Goal: Task Accomplishment & Management: Use online tool/utility

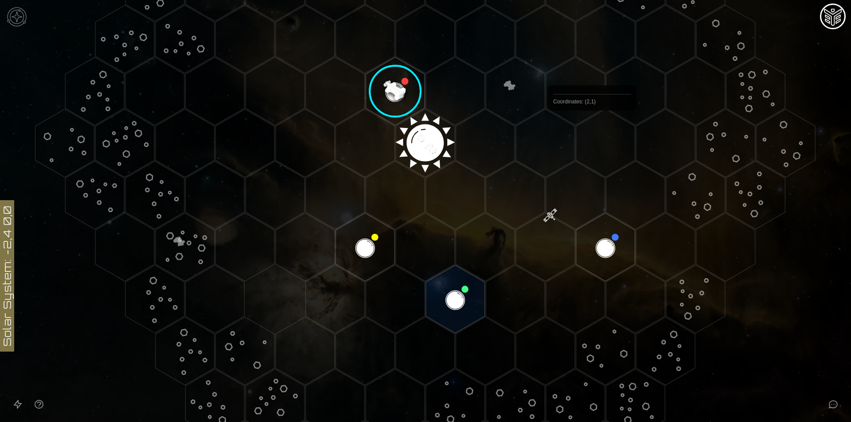
scroll to position [184, 0]
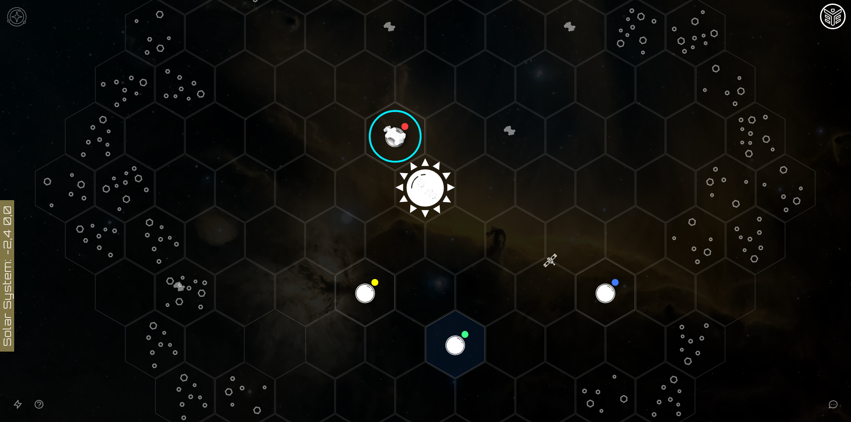
click at [397, 124] on image at bounding box center [395, 137] width 70 height 70
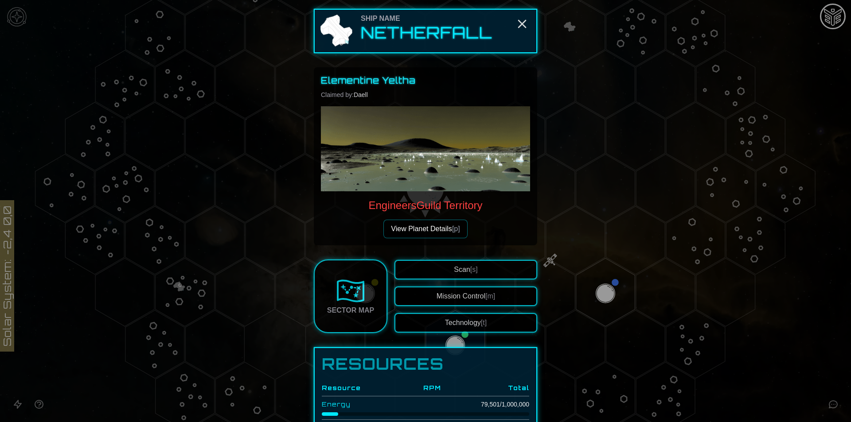
click at [447, 229] on button "View Planet Details [p]" at bounding box center [425, 229] width 84 height 19
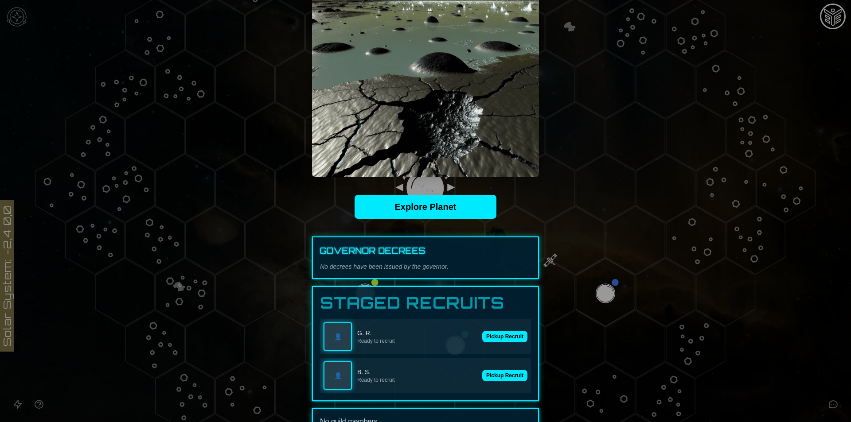
scroll to position [177, 0]
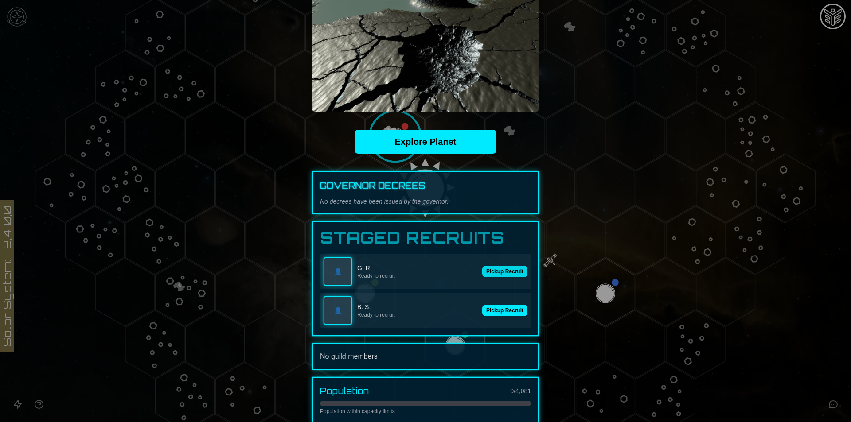
click at [498, 267] on button "Pickup Recruit" at bounding box center [504, 272] width 45 height 12
click at [504, 316] on button "Pickup Recruit" at bounding box center [504, 311] width 45 height 12
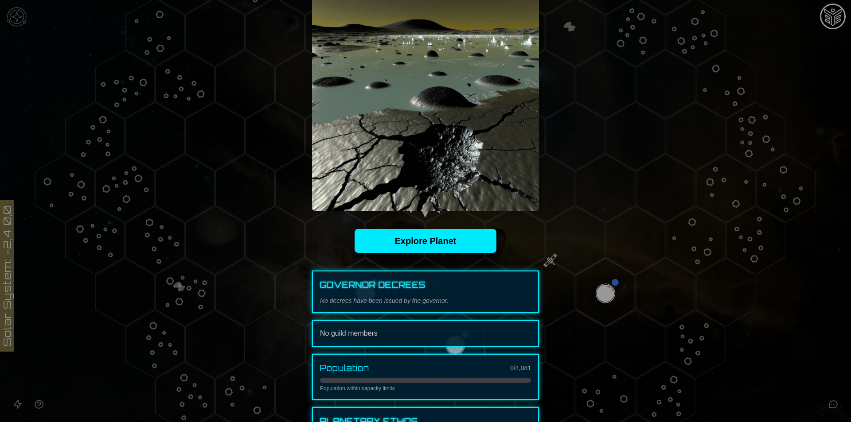
scroll to position [0, 0]
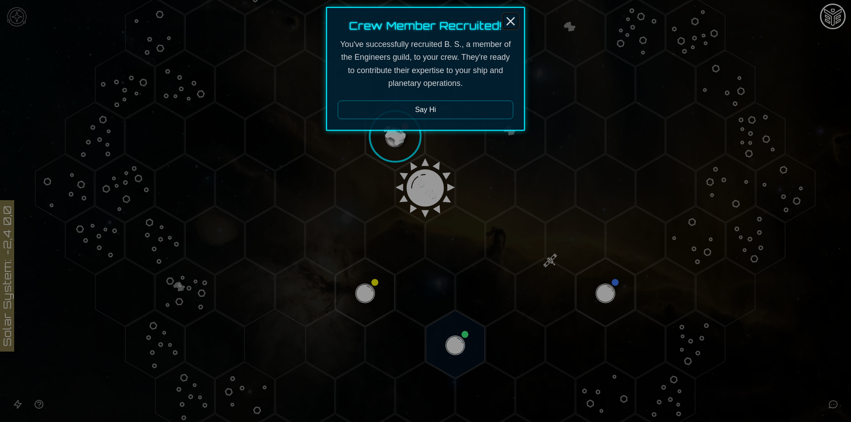
click at [507, 27] on icon "Close" at bounding box center [511, 21] width 14 height 14
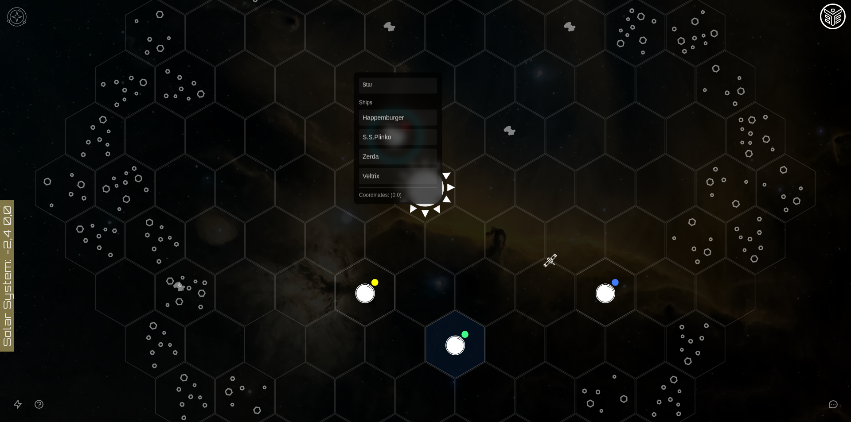
click at [398, 172] on polygon "Hex at coordinates 0,0, clickable" at bounding box center [425, 188] width 59 height 68
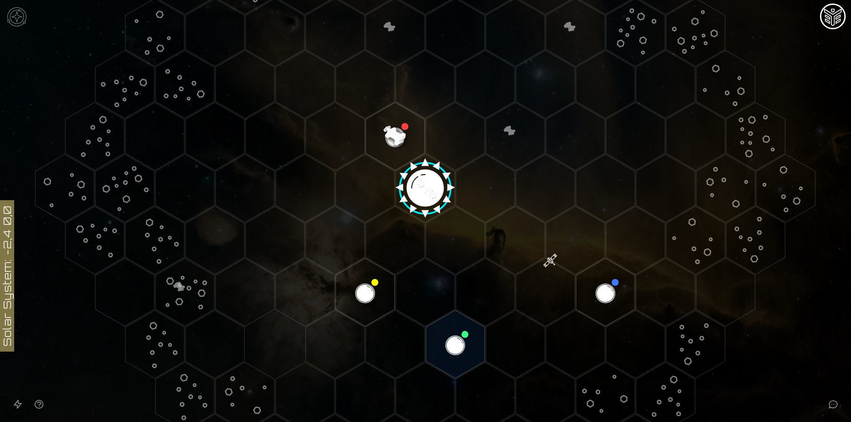
click at [410, 178] on image at bounding box center [426, 185] width 70 height 70
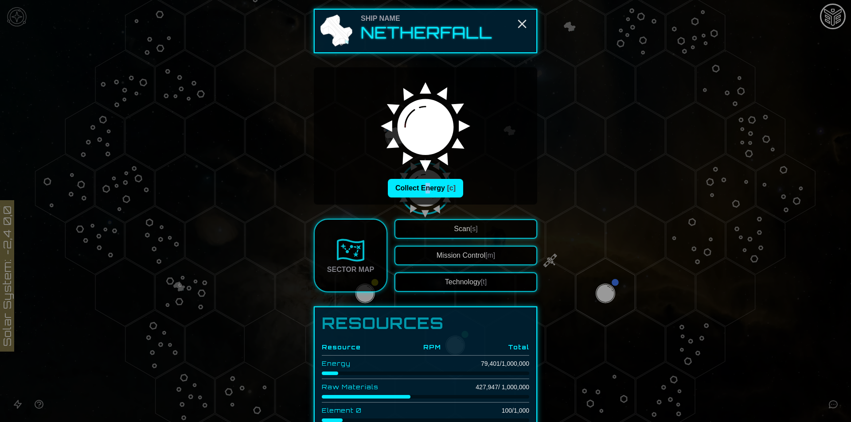
click at [425, 202] on div "Collect Energy [c]" at bounding box center [425, 135] width 223 height 137
click at [426, 180] on button "Collect Energy [c]" at bounding box center [425, 188] width 75 height 19
click at [458, 275] on button "Technology [t]" at bounding box center [466, 283] width 143 height 20
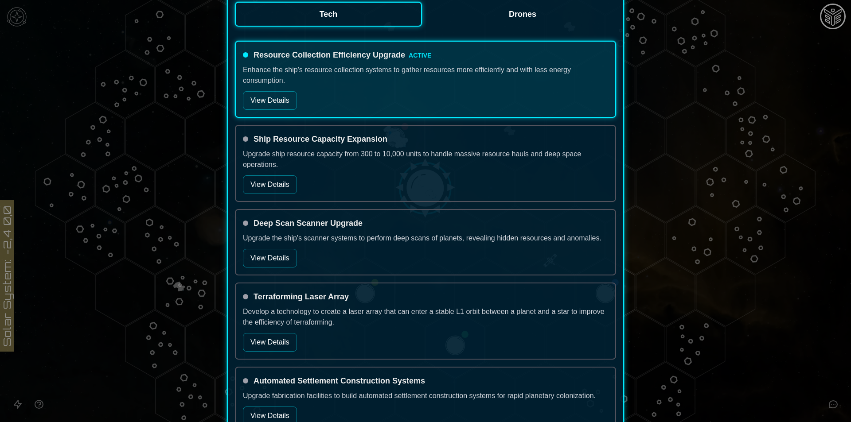
scroll to position [177, 0]
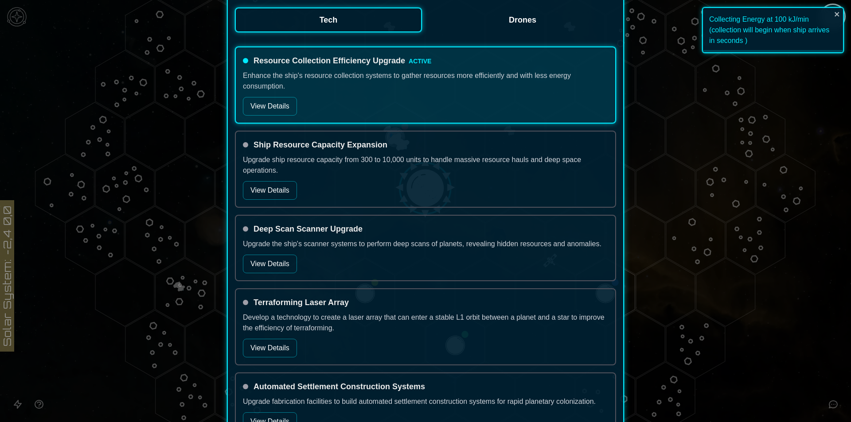
click at [288, 192] on button "View Details" at bounding box center [270, 190] width 54 height 19
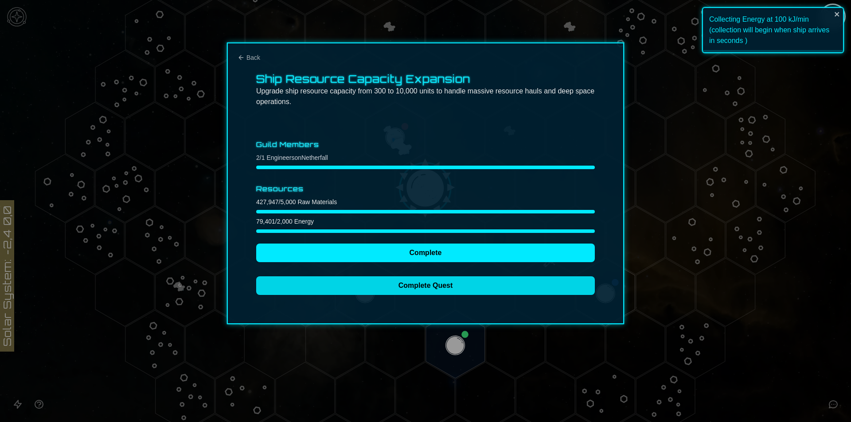
click at [354, 279] on button "Complete Quest" at bounding box center [425, 286] width 339 height 19
click at [438, 285] on button "Complete Quest" at bounding box center [425, 286] width 339 height 19
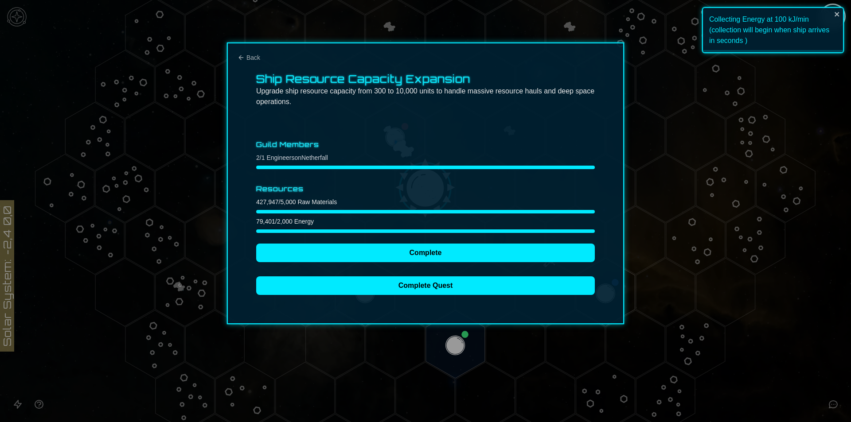
click at [413, 243] on div "Guild Members 2 / 1 Engineers on Netherfall Resources 427,947 / 5,000 Raw Mater…" at bounding box center [425, 216] width 339 height 160
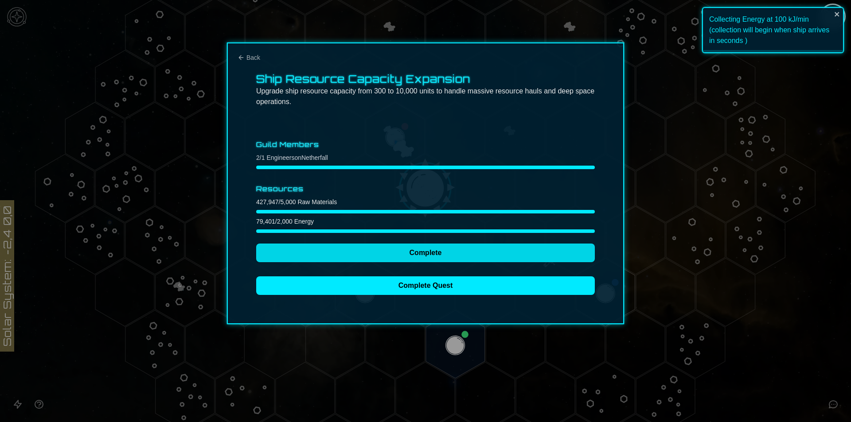
click at [411, 259] on button "Complete" at bounding box center [425, 253] width 339 height 19
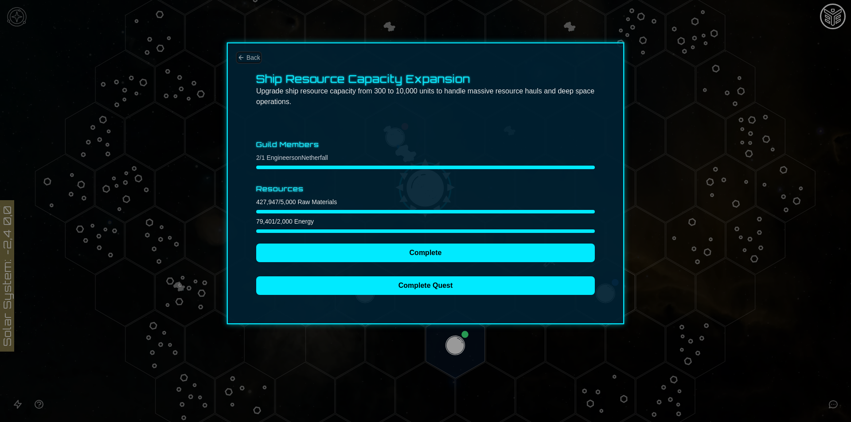
click at [248, 62] on span "Back" at bounding box center [253, 57] width 14 height 9
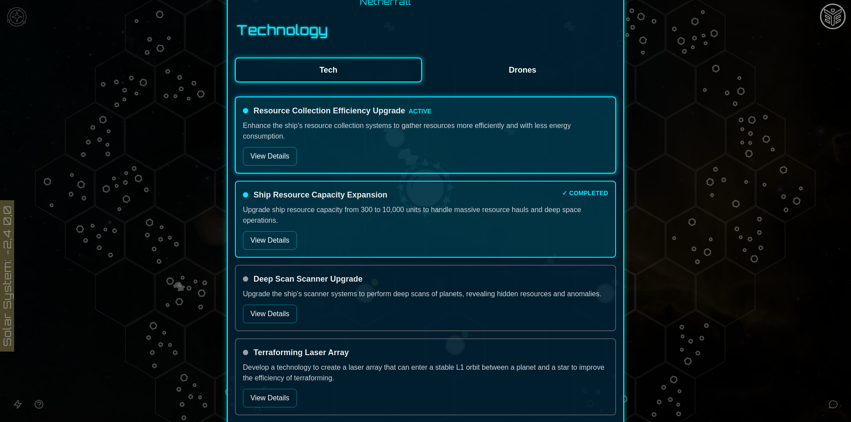
scroll to position [133, 0]
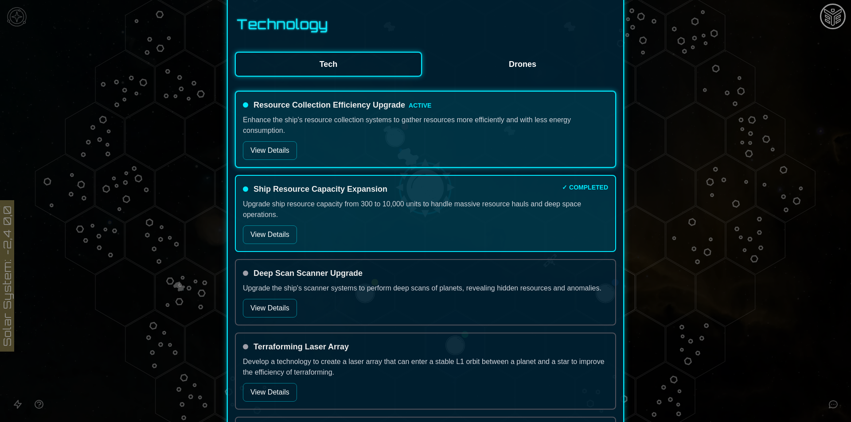
click at [274, 314] on button "View Details" at bounding box center [270, 308] width 54 height 19
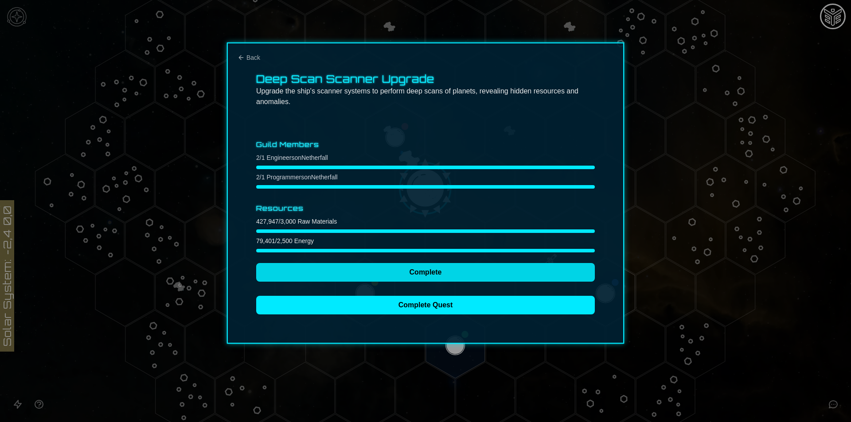
click at [313, 274] on button "Complete" at bounding box center [425, 272] width 339 height 19
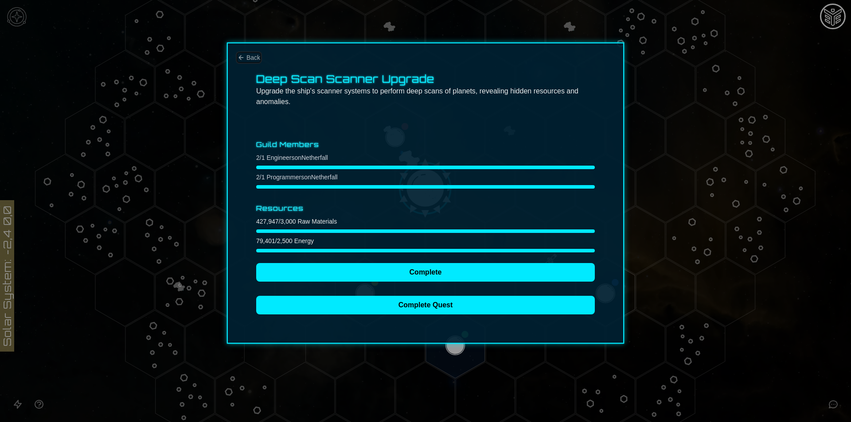
click at [248, 57] on span "Back" at bounding box center [253, 57] width 14 height 9
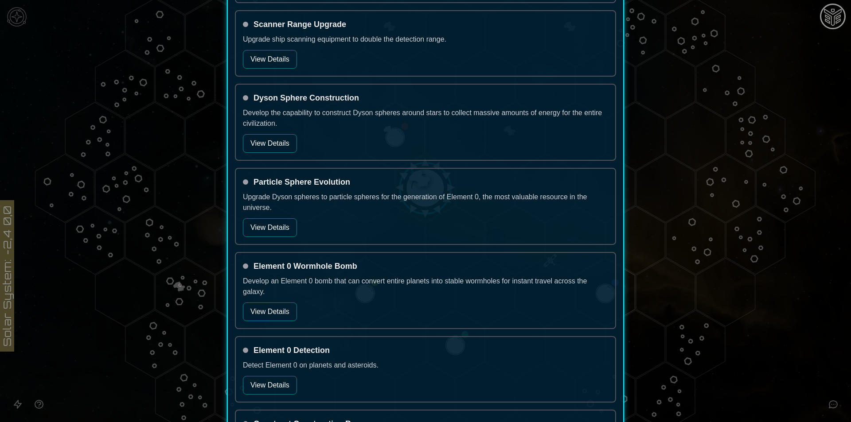
scroll to position [709, 0]
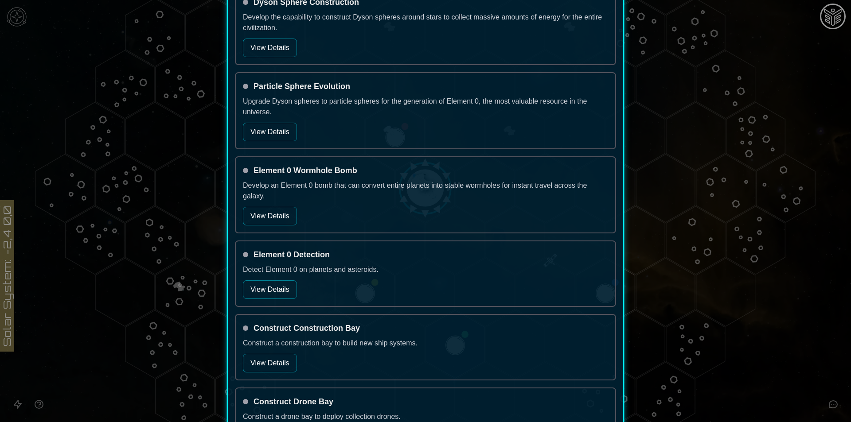
click at [270, 292] on button "View Details" at bounding box center [270, 290] width 54 height 19
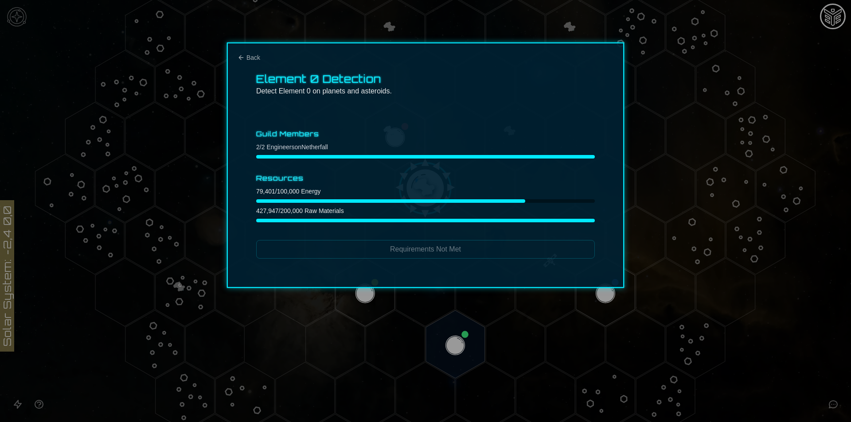
click at [249, 46] on div "Element 0 Detection Detect Element 0 on planets and asteroids. Guild Members 2 …" at bounding box center [425, 166] width 397 height 246
click at [254, 61] on span "Back" at bounding box center [253, 57] width 14 height 9
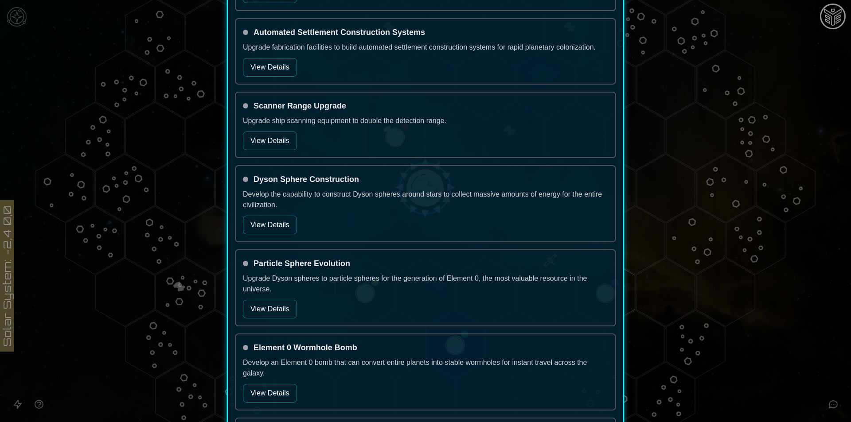
scroll to position [754, 0]
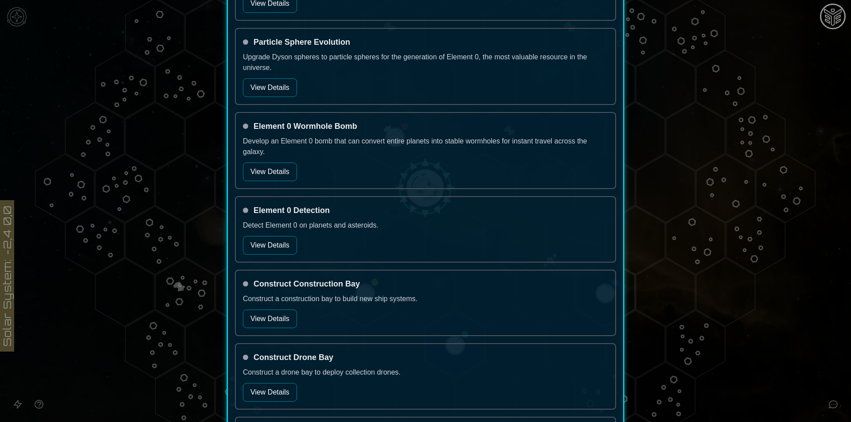
click at [269, 316] on button "View Details" at bounding box center [270, 319] width 54 height 19
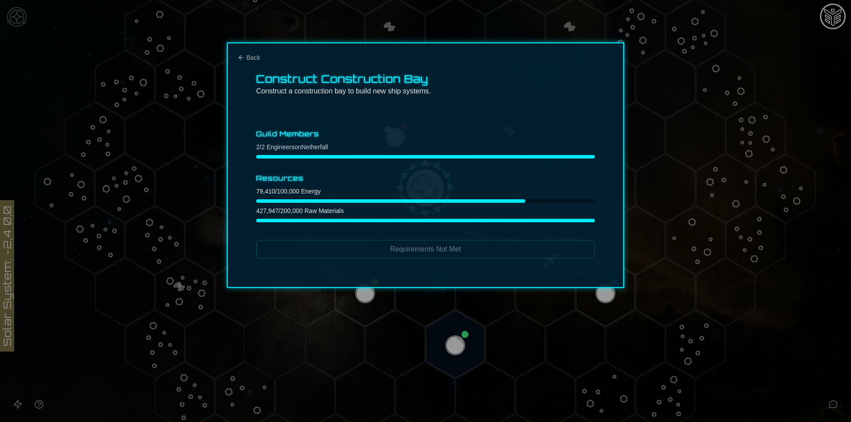
scroll to position [0, 0]
click at [248, 61] on span "Back" at bounding box center [253, 57] width 14 height 9
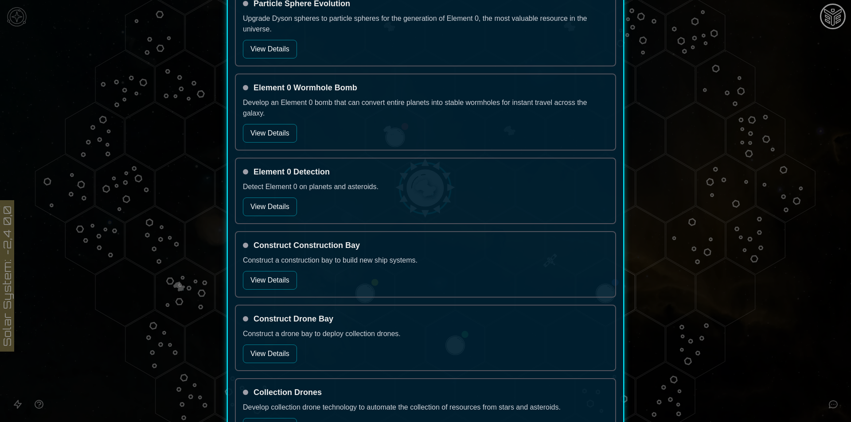
scroll to position [798, 0]
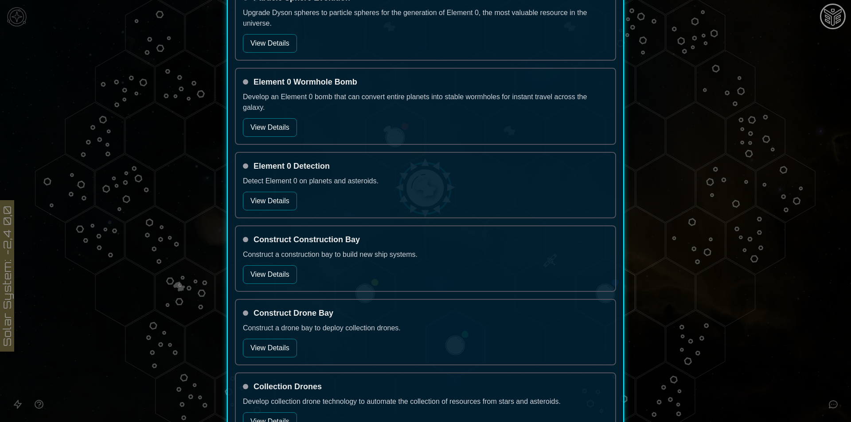
click at [265, 348] on button "View Details" at bounding box center [270, 348] width 54 height 19
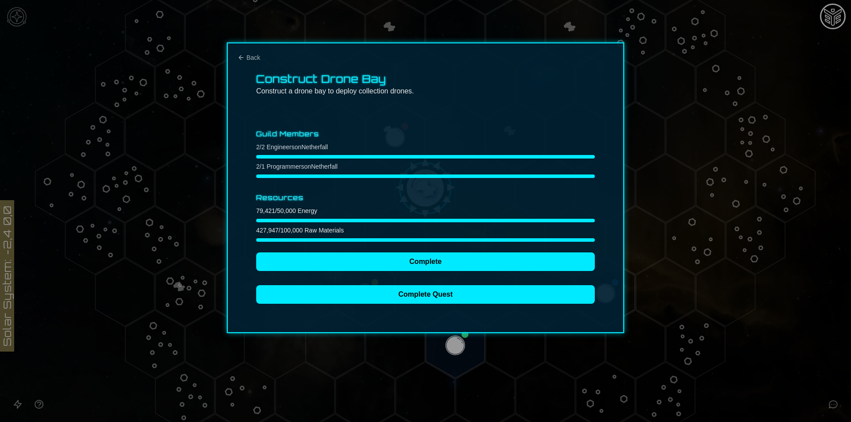
scroll to position [0, 0]
click at [242, 71] on div "Construct Drone Bay Construct a drone bay to deploy collection drones. Guild Me…" at bounding box center [425, 188] width 397 height 291
click at [246, 54] on button "Back" at bounding box center [249, 57] width 23 height 9
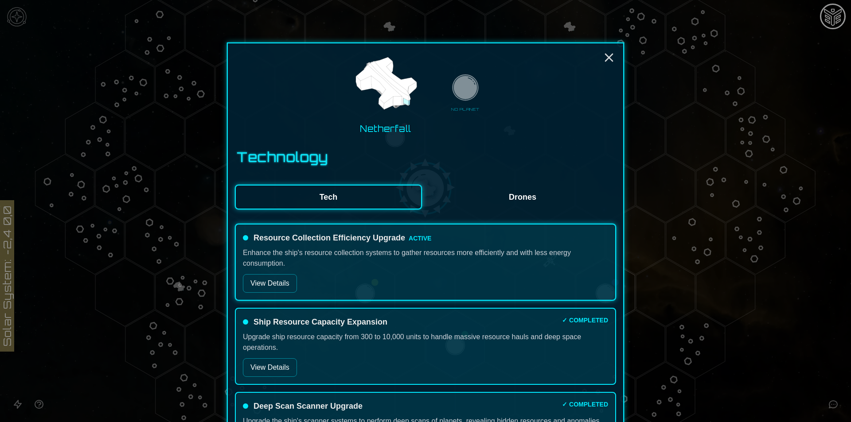
click at [368, 107] on img at bounding box center [386, 84] width 68 height 68
click at [599, 71] on div "Netherfall NO PLANET" at bounding box center [425, 93] width 381 height 85
click at [606, 56] on icon "Close" at bounding box center [609, 58] width 14 height 14
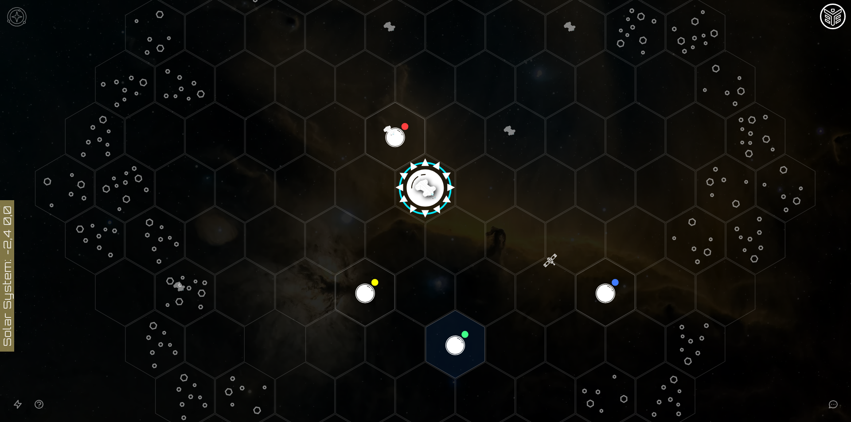
click at [415, 184] on image at bounding box center [426, 185] width 70 height 70
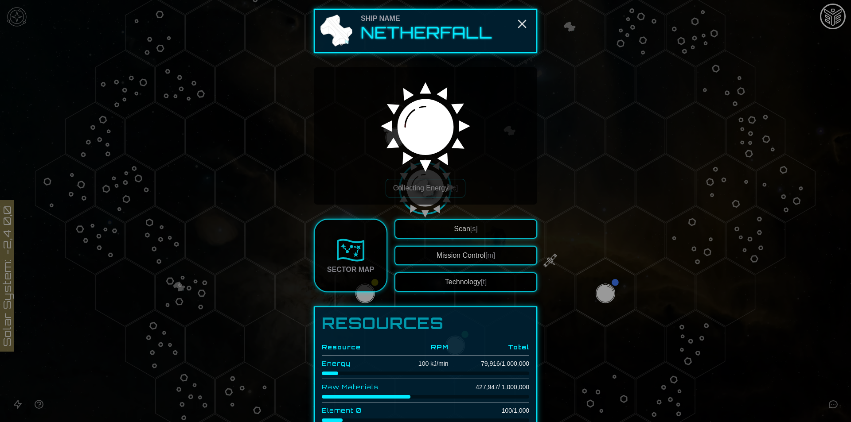
scroll to position [133, 0]
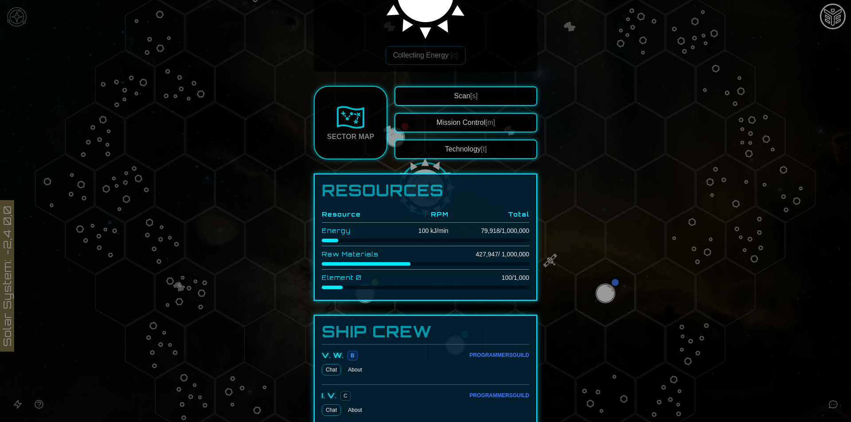
click at [471, 150] on button "Technology [t]" at bounding box center [466, 150] width 143 height 20
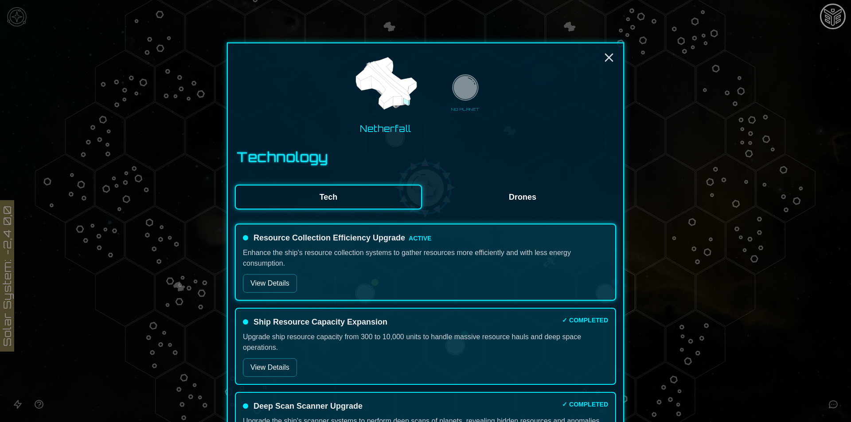
scroll to position [177, 0]
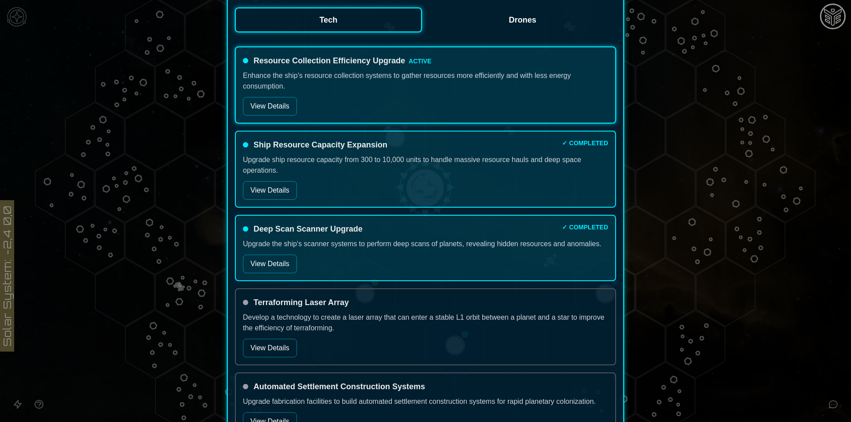
click at [267, 348] on button "View Details" at bounding box center [270, 348] width 54 height 19
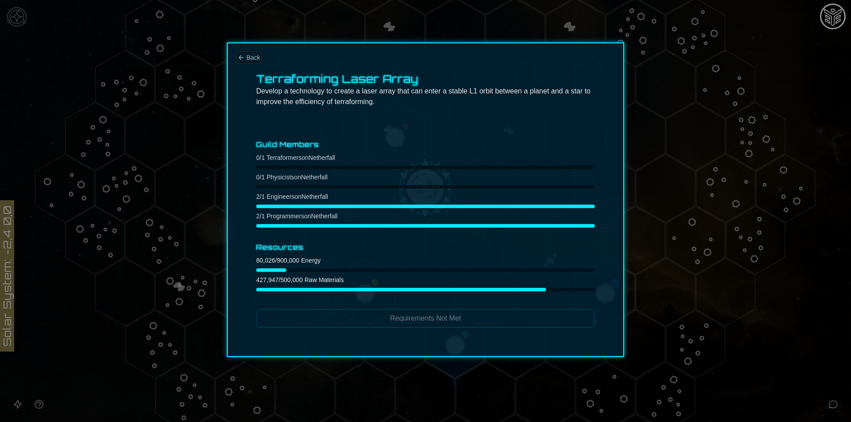
click at [245, 60] on button "Back" at bounding box center [249, 57] width 23 height 9
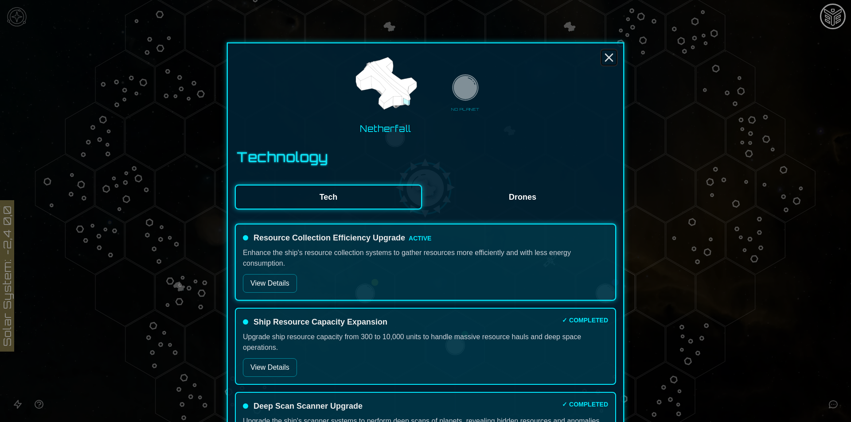
click at [607, 57] on line "Close" at bounding box center [609, 57] width 7 height 7
